Goal: Task Accomplishment & Management: Manage account settings

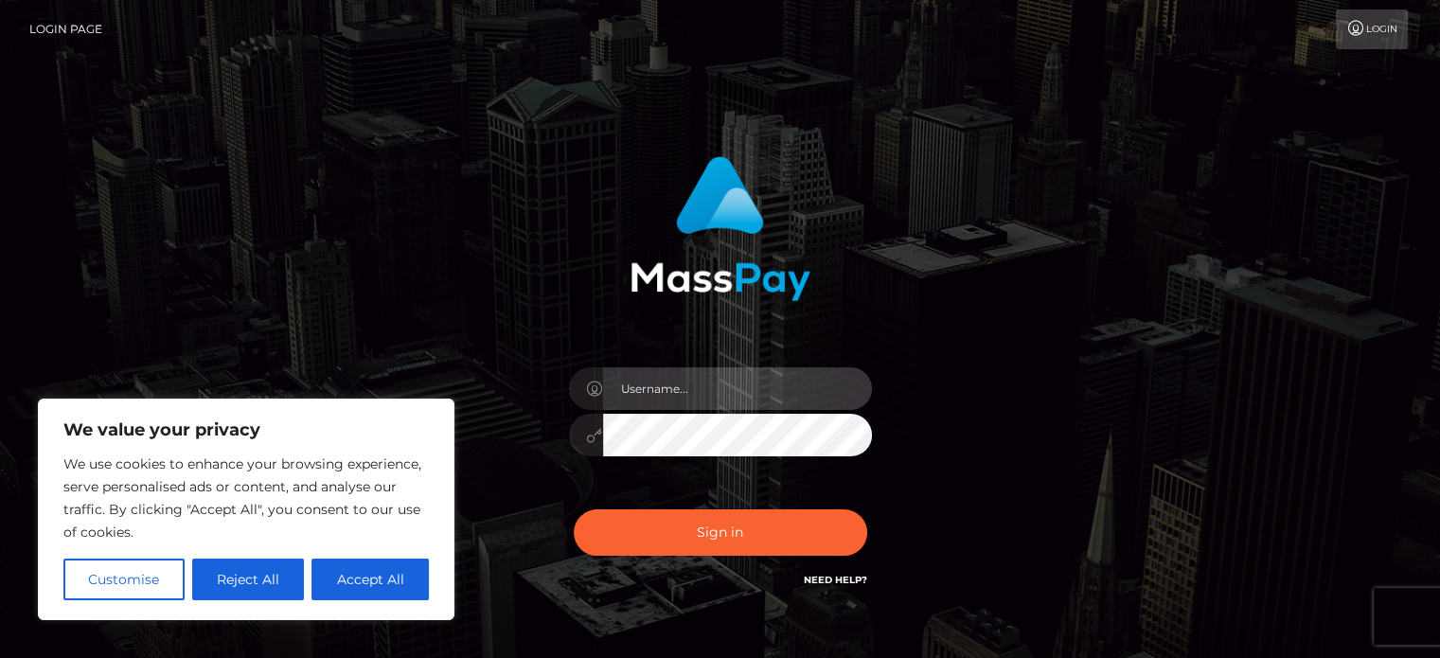
click at [646, 393] on input "text" at bounding box center [737, 388] width 269 height 43
type input "blctingz@gmail.com"
click at [574, 509] on button "Sign in" at bounding box center [720, 532] width 293 height 46
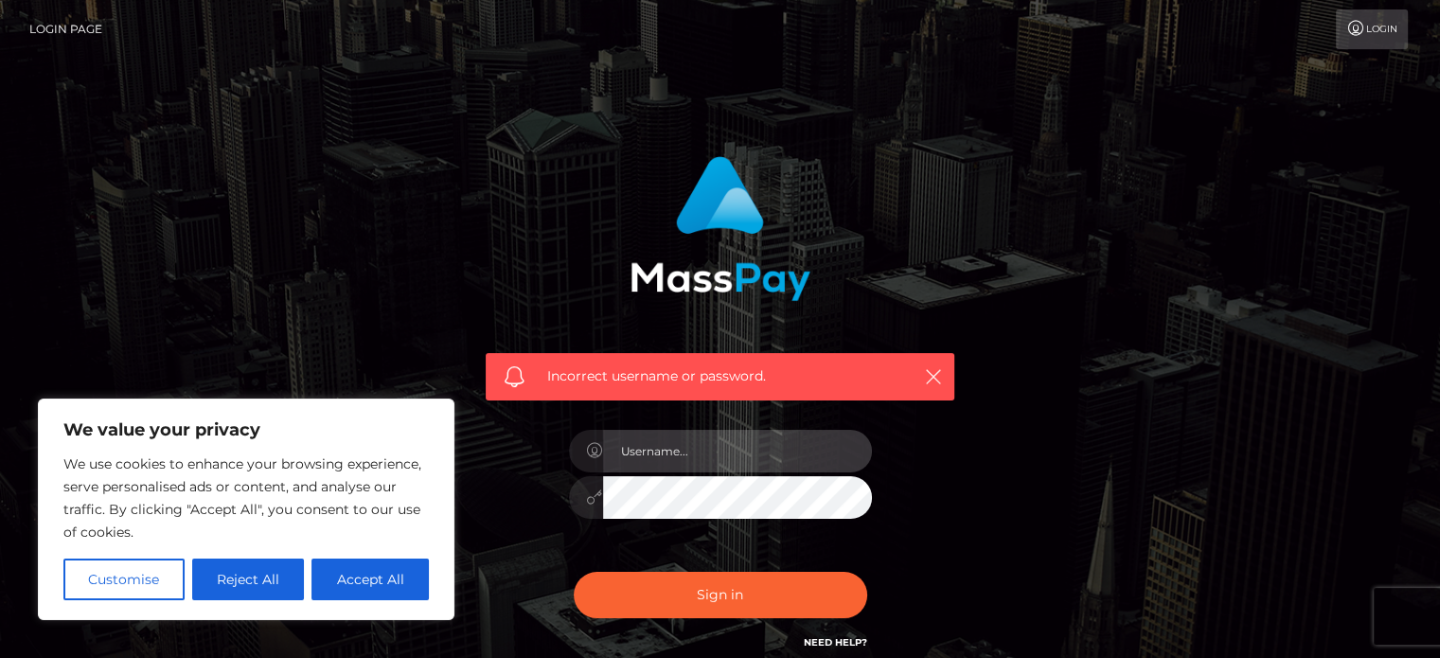
click at [738, 454] on input "text" at bounding box center [737, 451] width 269 height 43
type input "blctingz@gmail.com"
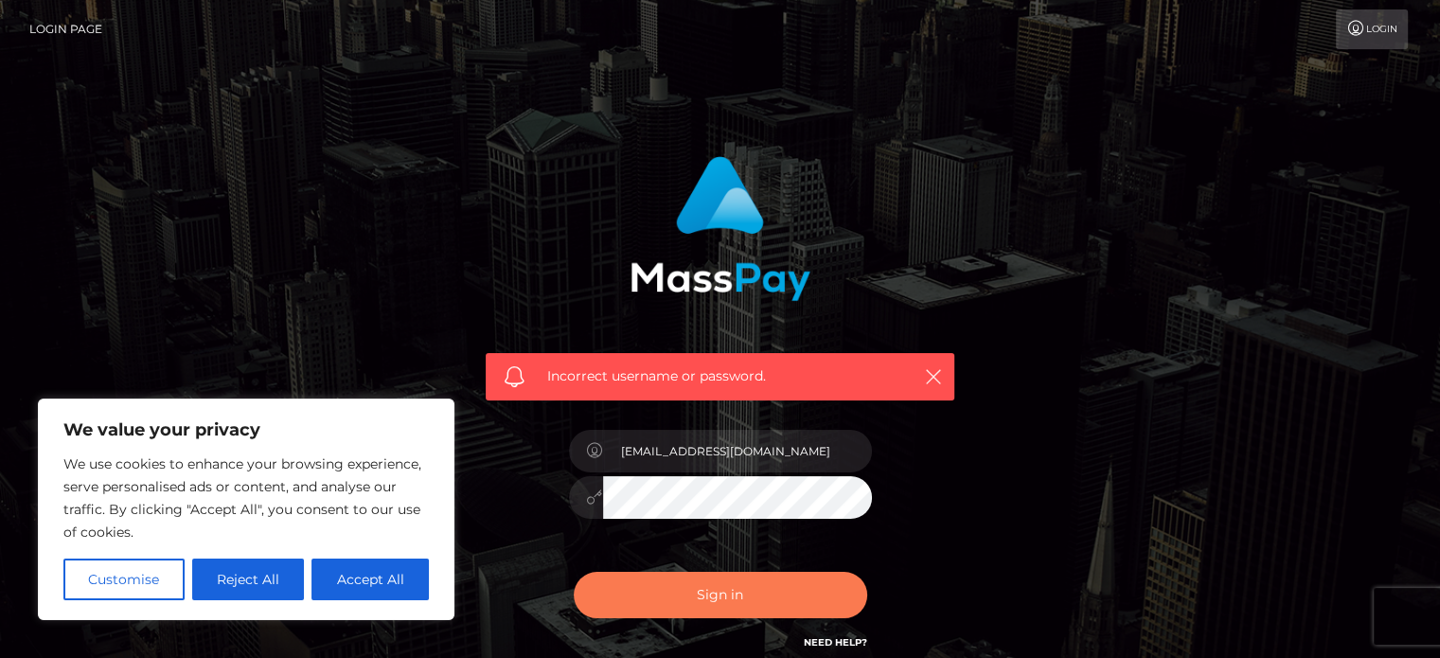
click at [663, 583] on button "Sign in" at bounding box center [720, 595] width 293 height 46
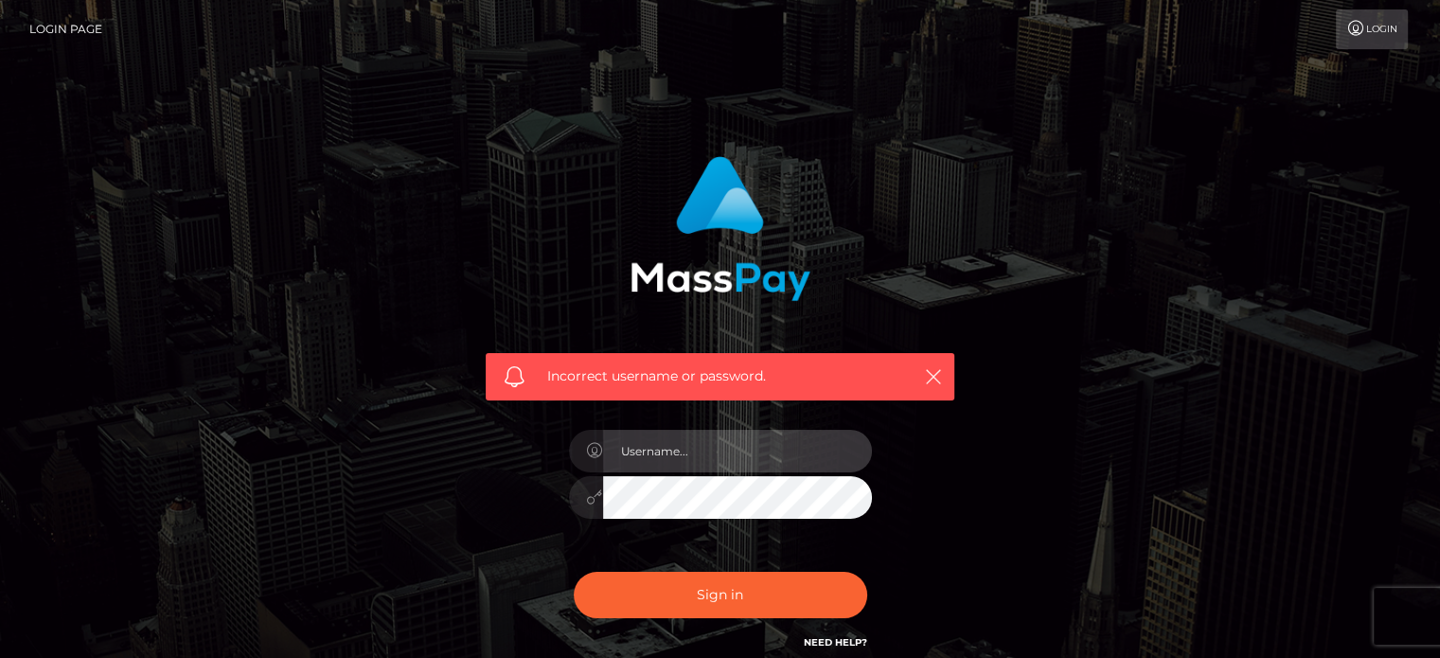
click at [761, 457] on input "text" at bounding box center [737, 451] width 269 height 43
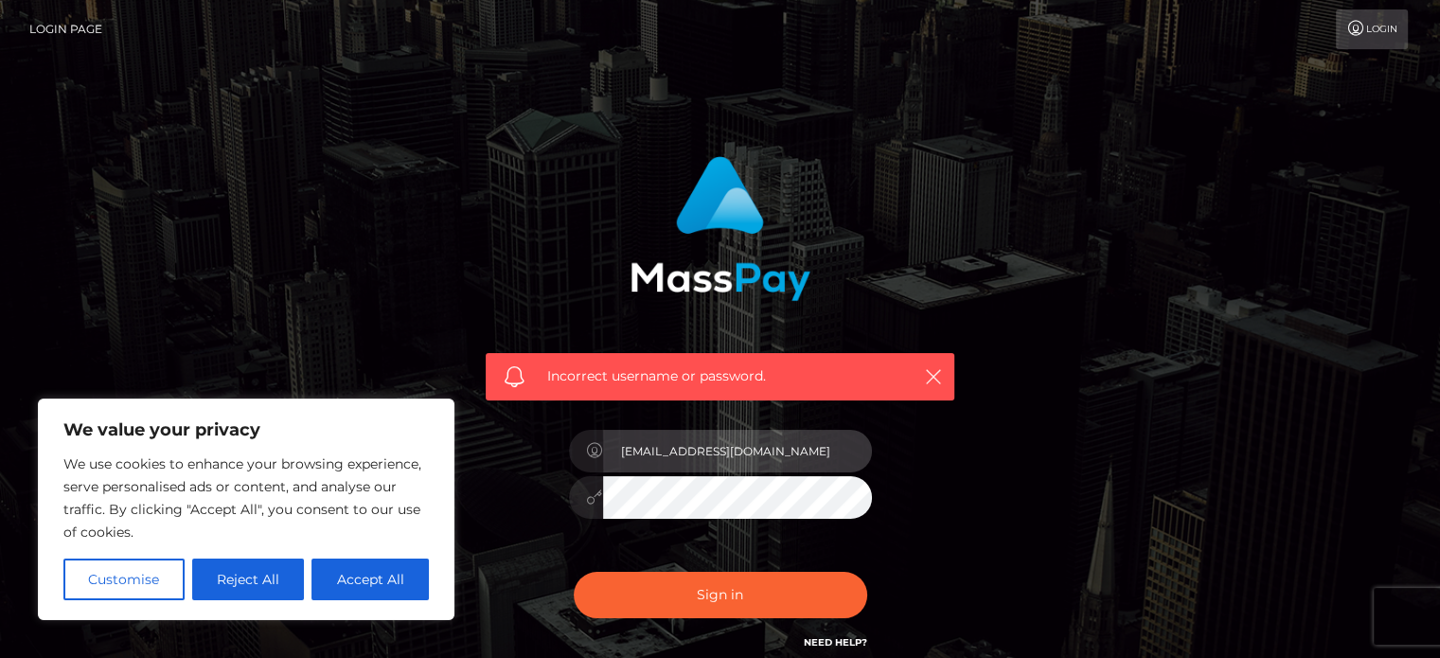
click at [740, 455] on input "blctingz@gmail.com" at bounding box center [737, 451] width 269 height 43
type input "blctingz@gmail.com"
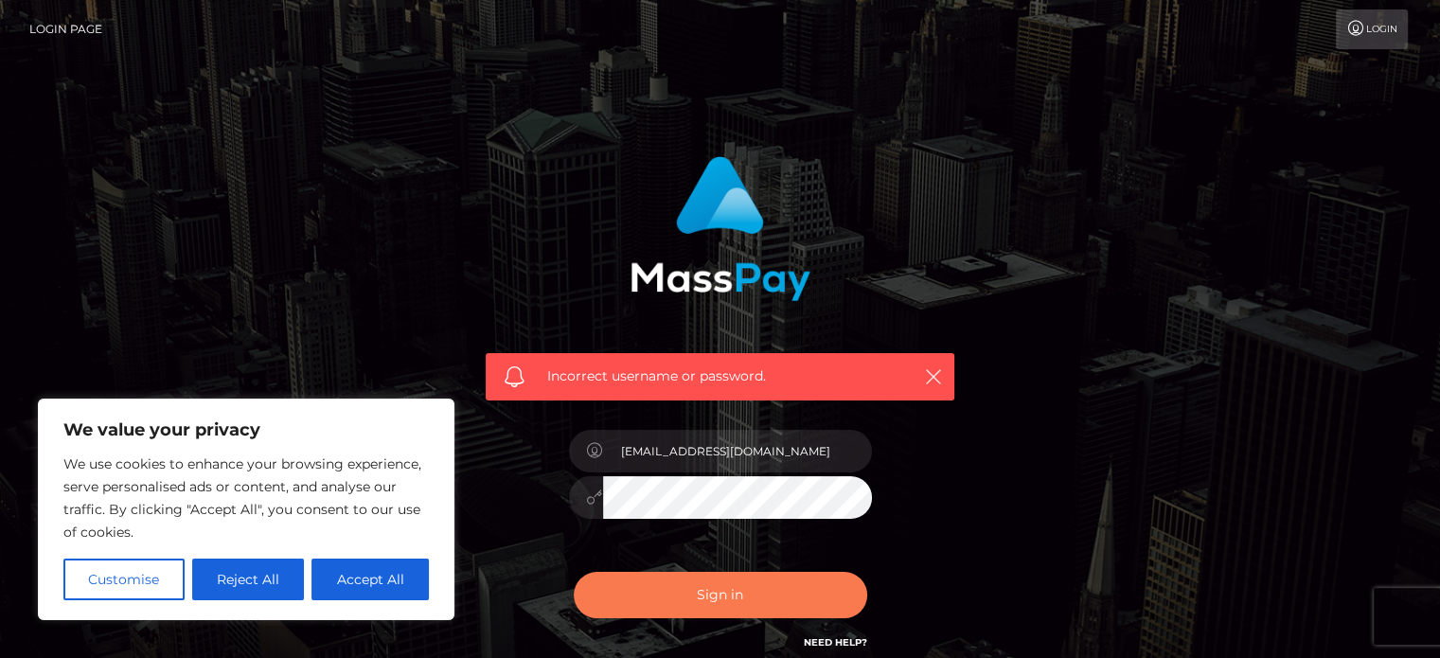
click at [710, 602] on button "Sign in" at bounding box center [720, 595] width 293 height 46
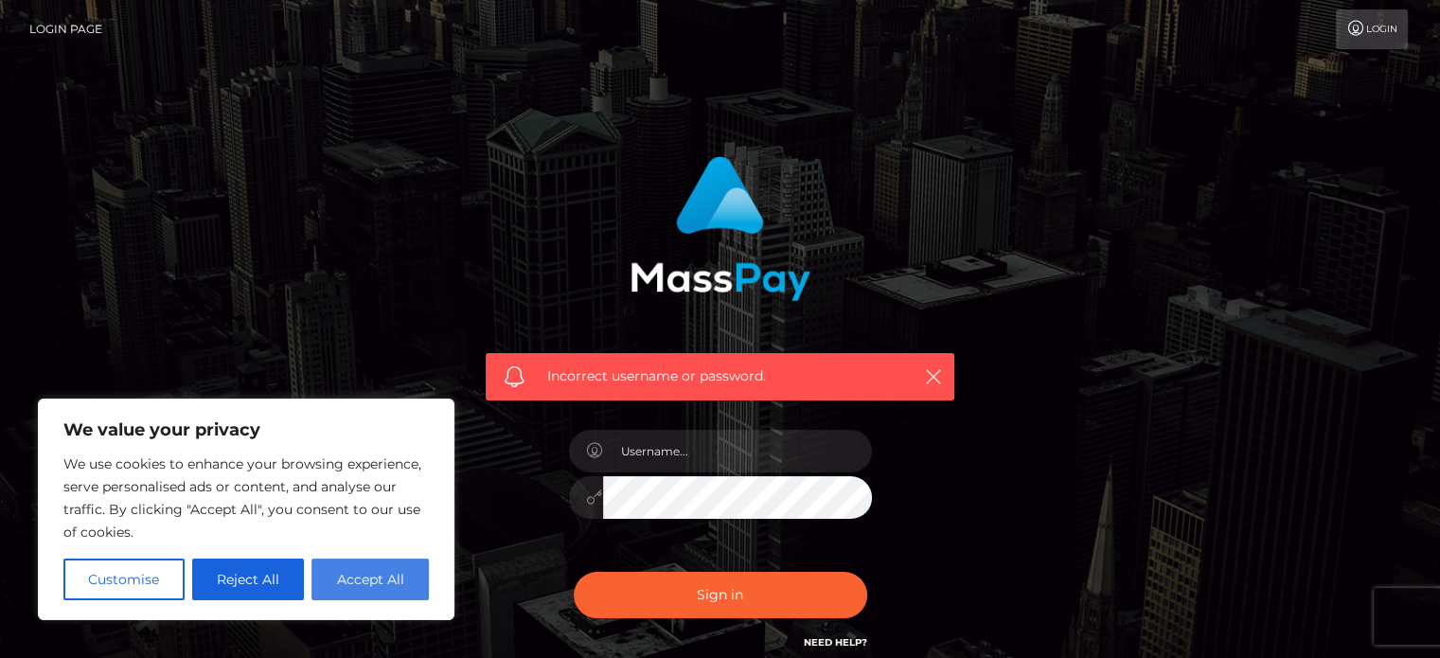
click at [388, 570] on button "Accept All" at bounding box center [369, 580] width 117 height 42
checkbox input "true"
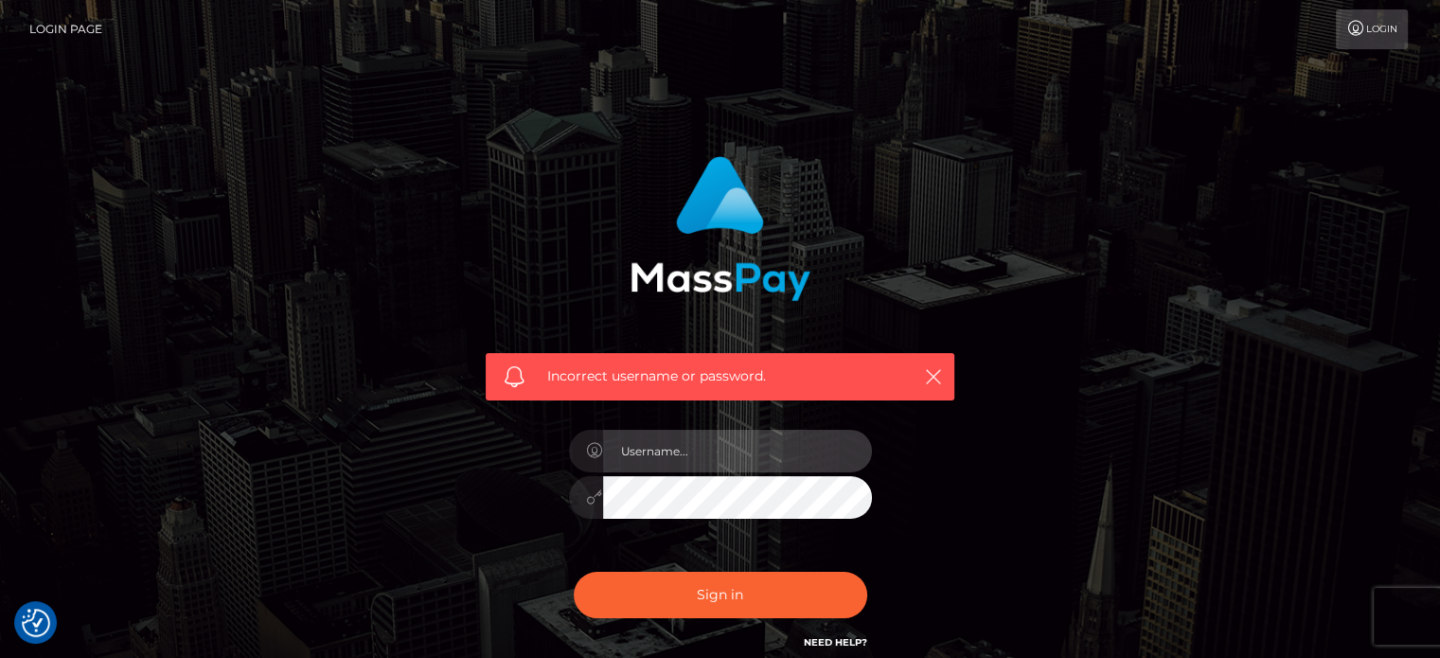
click at [683, 430] on input "text" at bounding box center [737, 451] width 269 height 43
type input "[EMAIL_ADDRESS][DOMAIN_NAME]"
click at [594, 503] on icon at bounding box center [595, 496] width 16 height 15
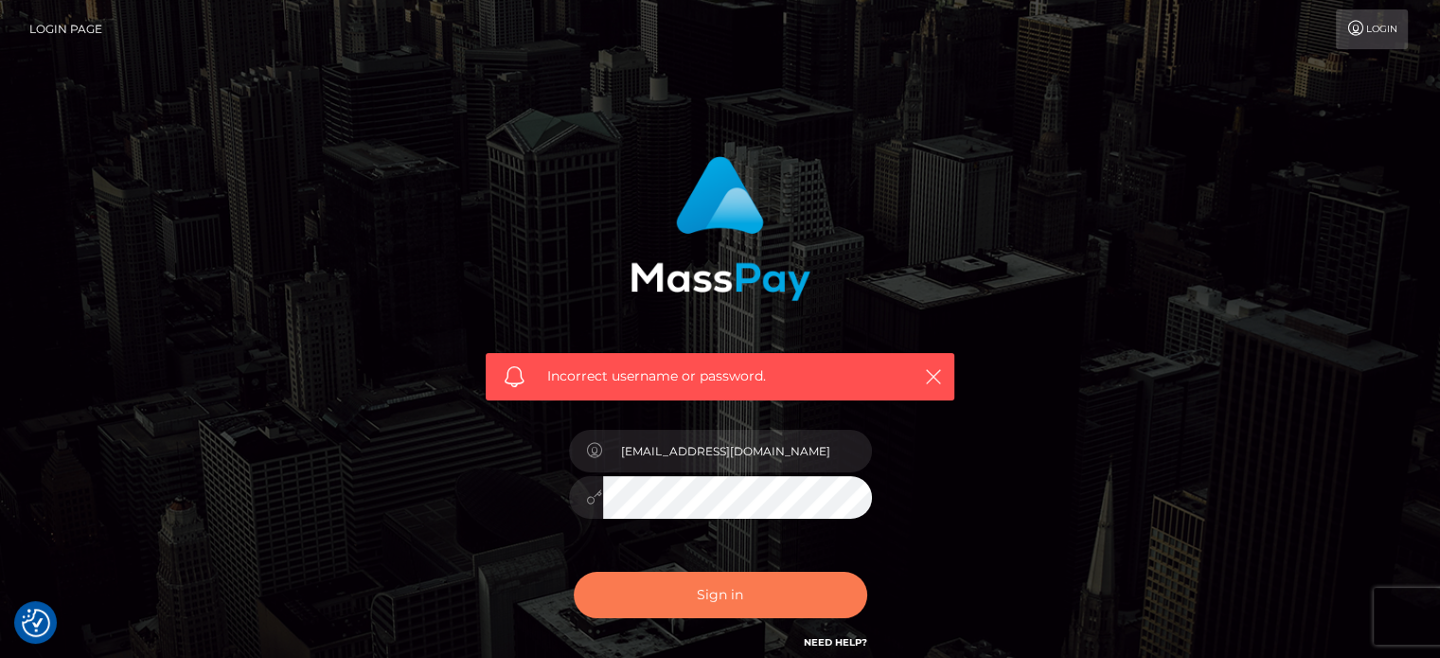
click at [692, 606] on button "Sign in" at bounding box center [720, 595] width 293 height 46
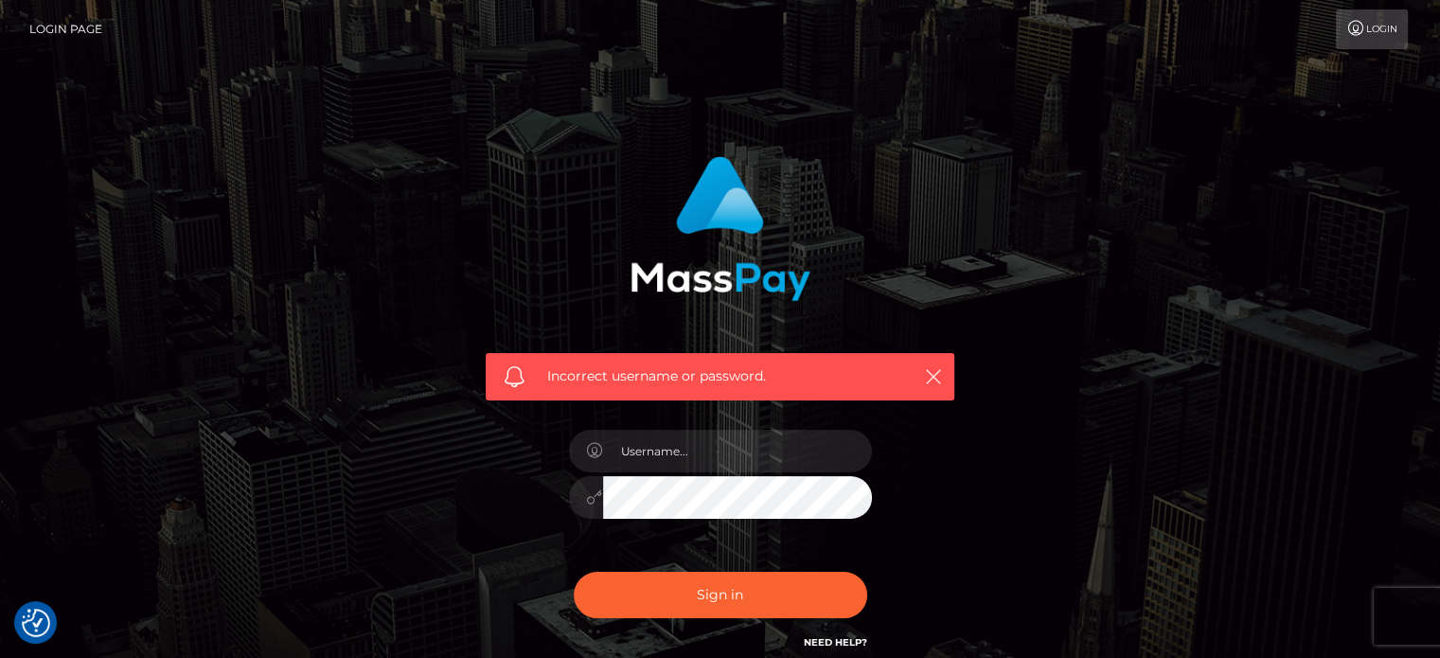
click at [825, 635] on h6 "Need Help?" at bounding box center [835, 641] width 63 height 16
click at [837, 636] on link "Need Help?" at bounding box center [835, 642] width 63 height 12
click at [1374, 41] on link "Login" at bounding box center [1372, 29] width 72 height 40
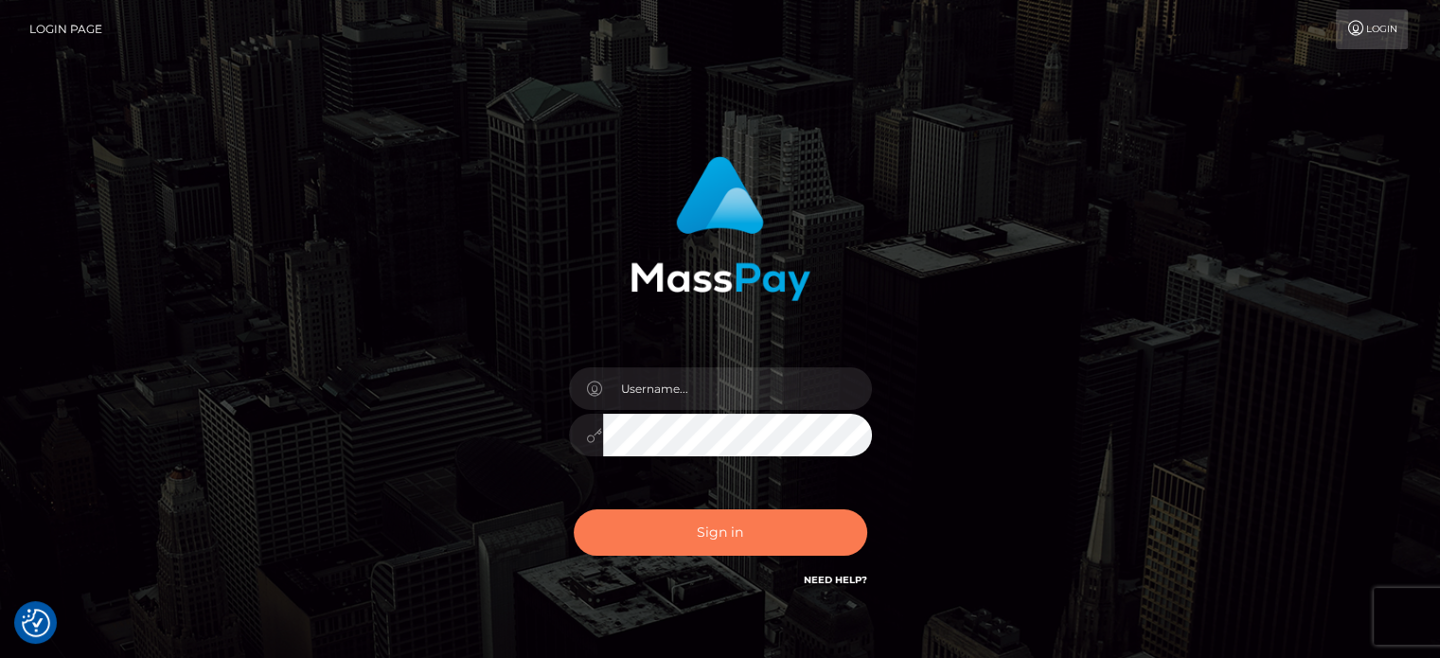
click at [799, 538] on button "Sign in" at bounding box center [720, 532] width 293 height 46
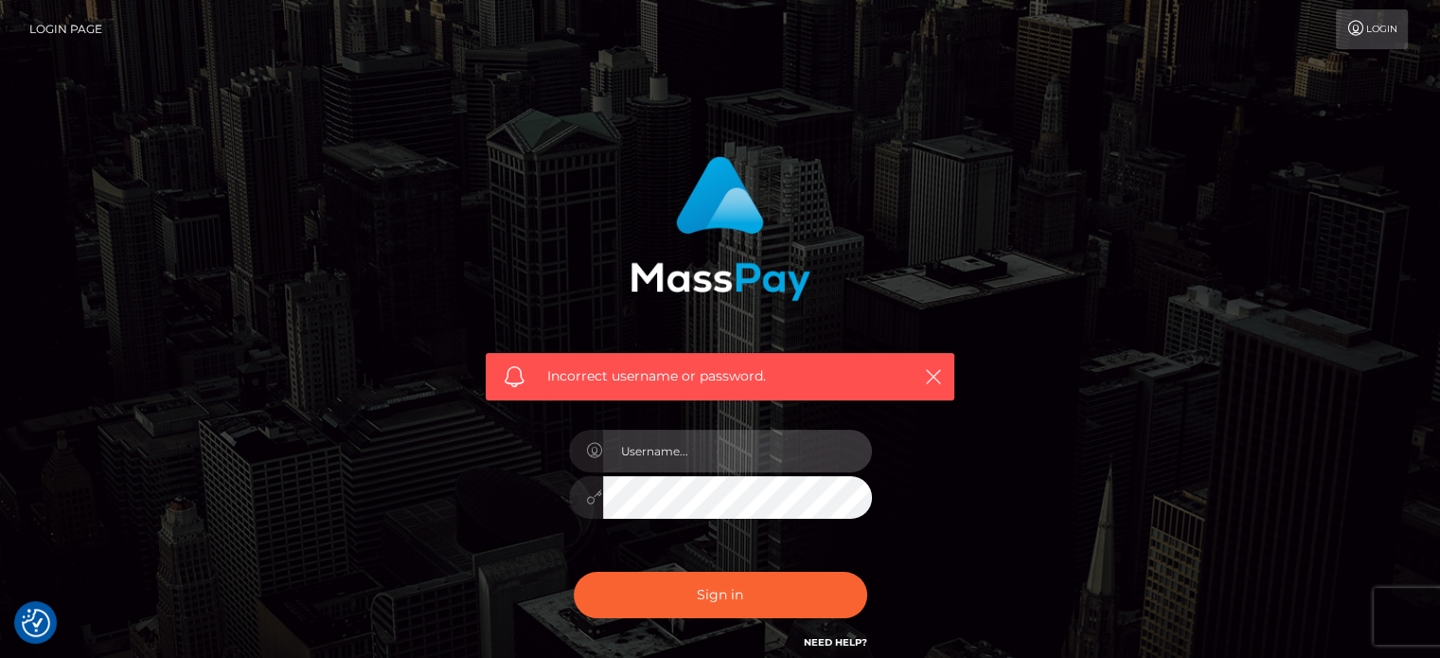
click at [754, 447] on input "text" at bounding box center [737, 451] width 269 height 43
type input "blctingz@gmail.com"
click at [668, 569] on div "Sign in Need Help?" at bounding box center [720, 602] width 331 height 84
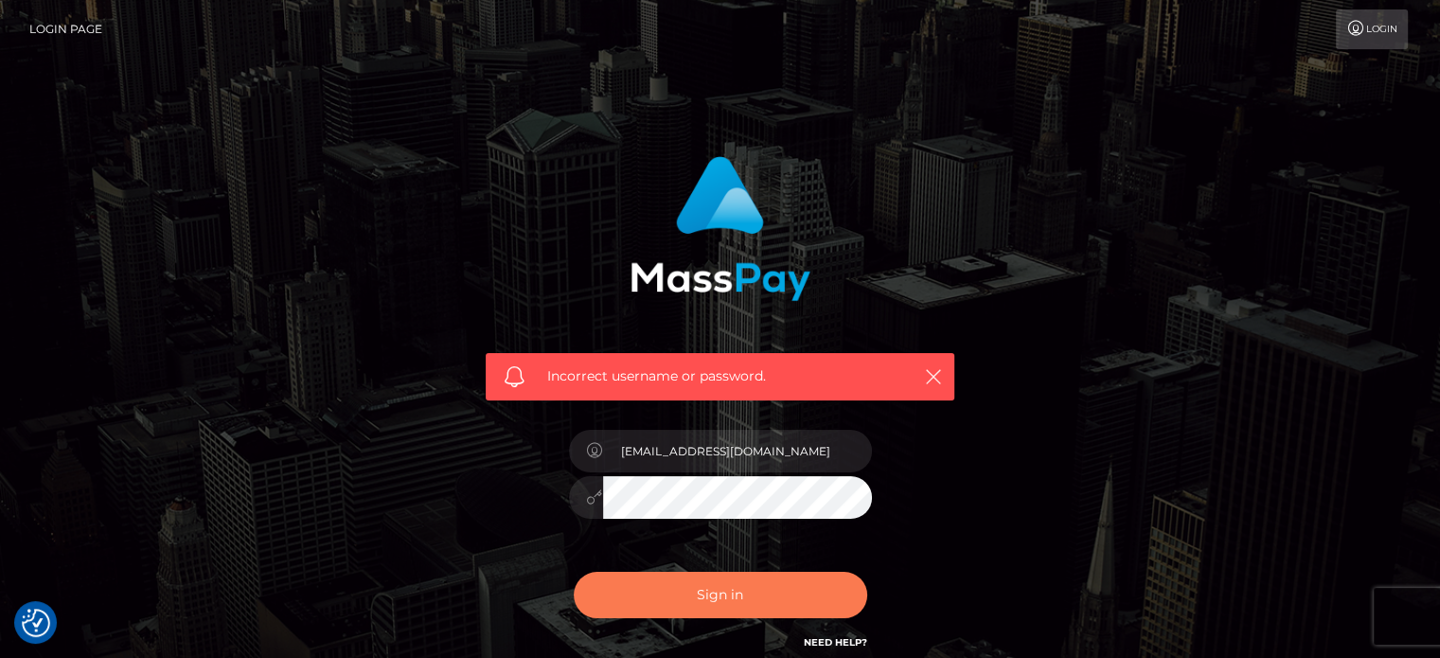
click at [665, 594] on button "Sign in" at bounding box center [720, 595] width 293 height 46
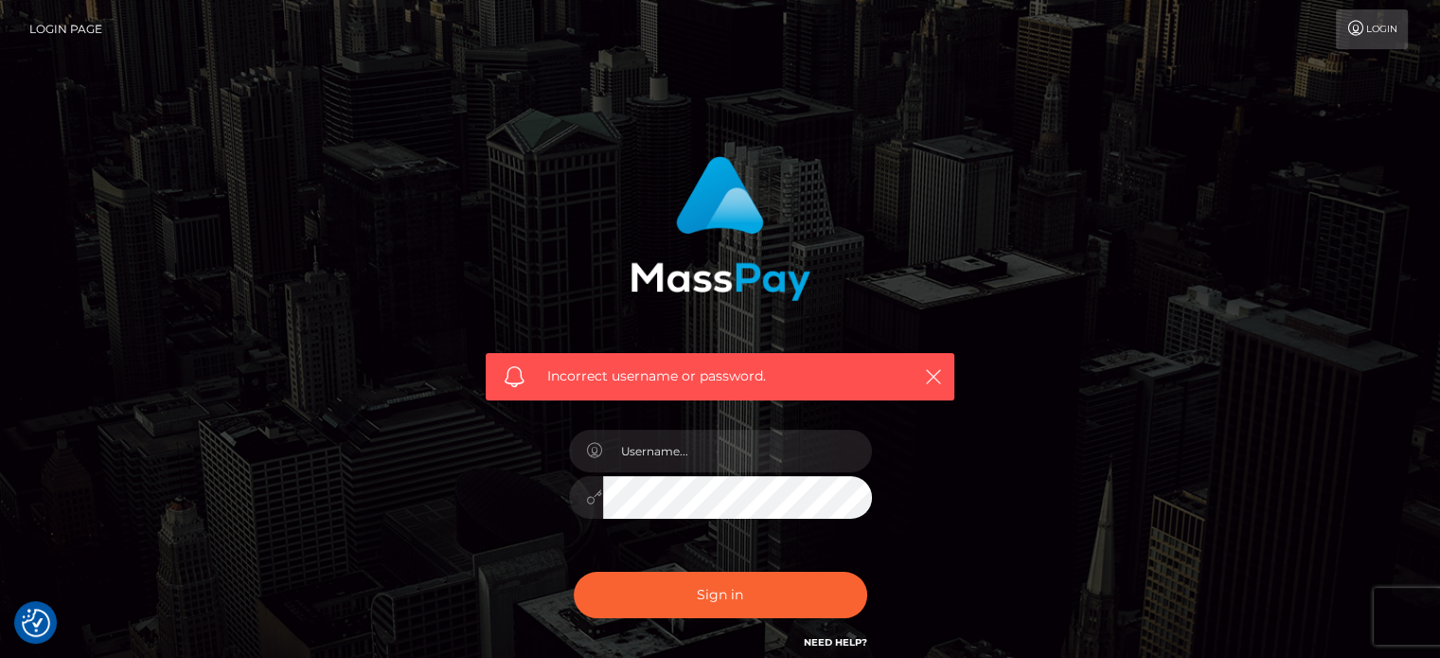
scroll to position [169, 0]
